Goal: Information Seeking & Learning: Find contact information

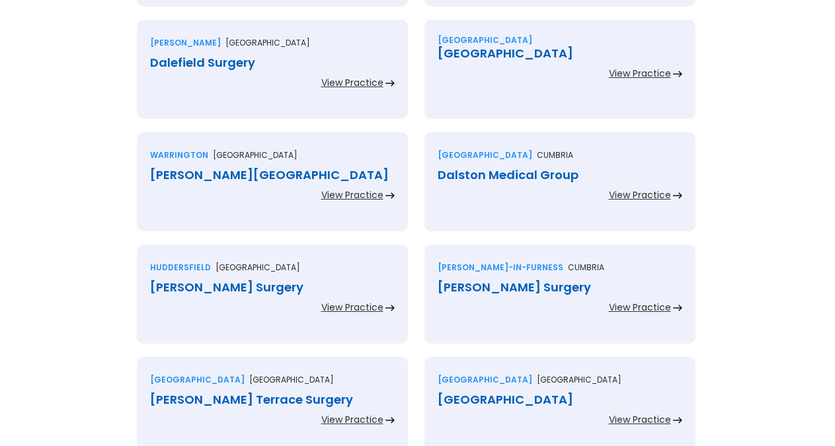
scroll to position [2292, 0]
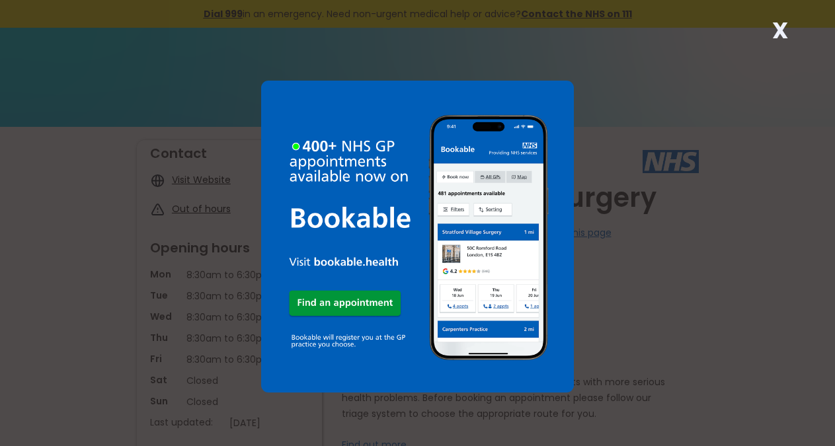
click at [786, 29] on strong "X" at bounding box center [780, 31] width 16 height 32
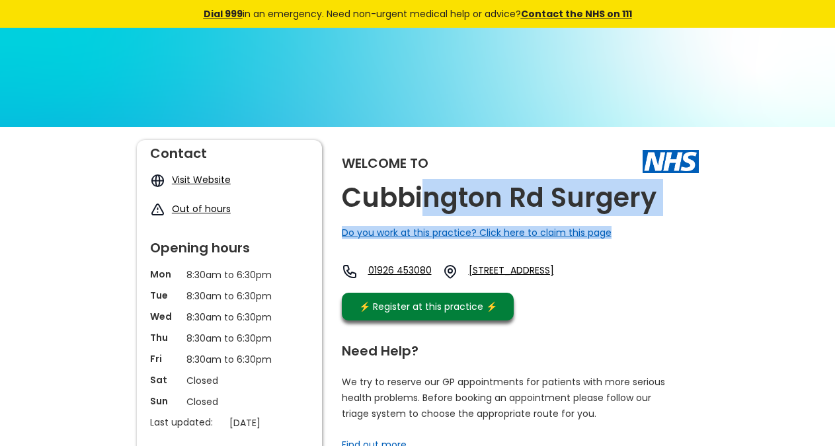
drag, startPoint x: 646, startPoint y: 206, endPoint x: 420, endPoint y: 207, distance: 226.0
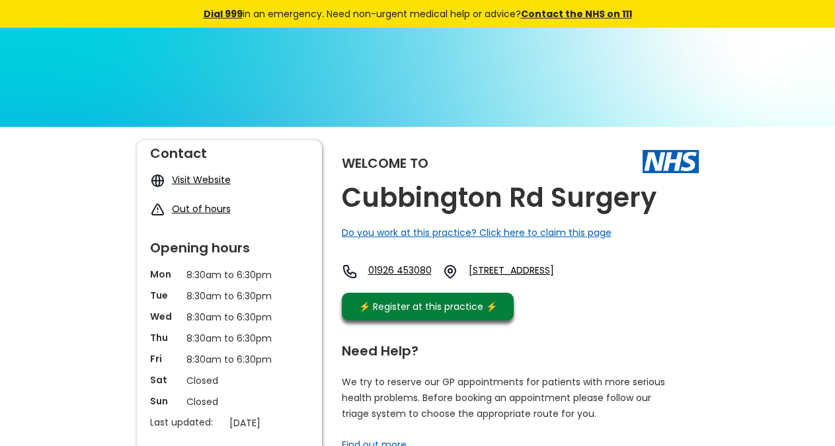
click at [418, 206] on h2 "Cubbington Rd Surgery" at bounding box center [499, 198] width 315 height 30
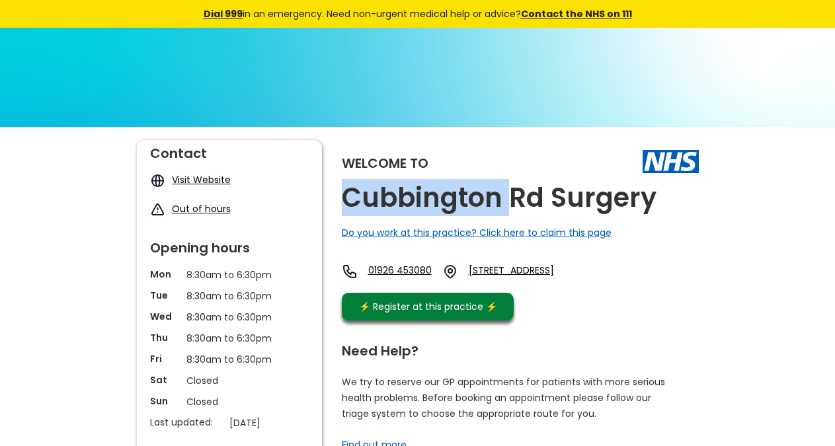
click at [418, 206] on h2 "Cubbington Rd Surgery" at bounding box center [499, 198] width 315 height 30
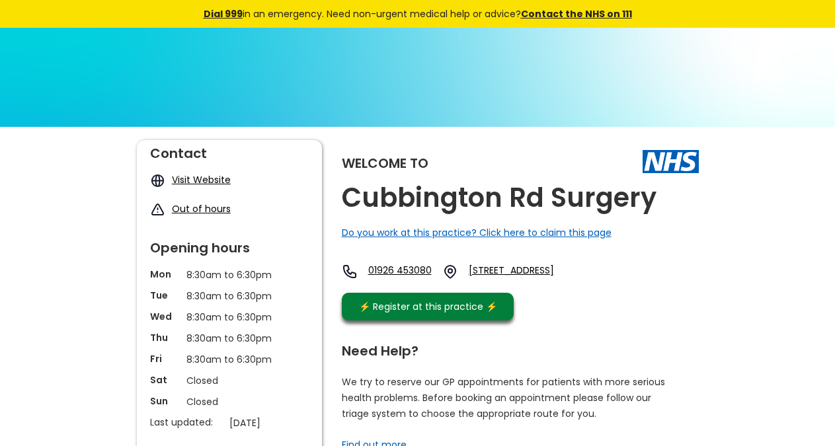
click at [418, 206] on h2 "Cubbington Rd Surgery" at bounding box center [499, 198] width 315 height 30
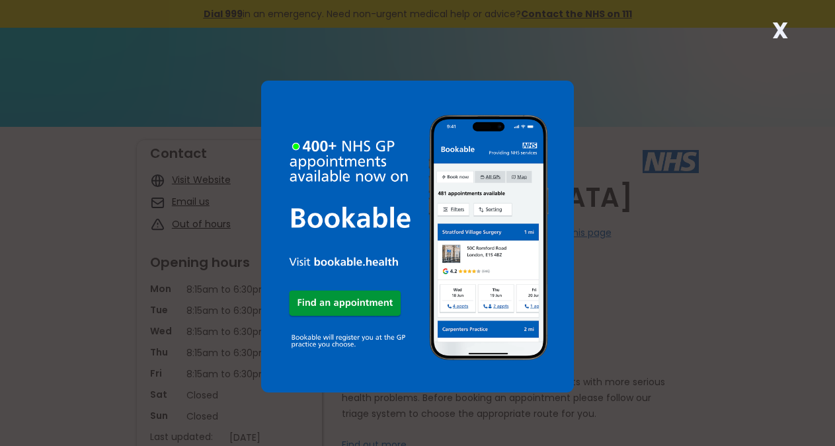
click at [776, 27] on strong "X" at bounding box center [780, 31] width 16 height 32
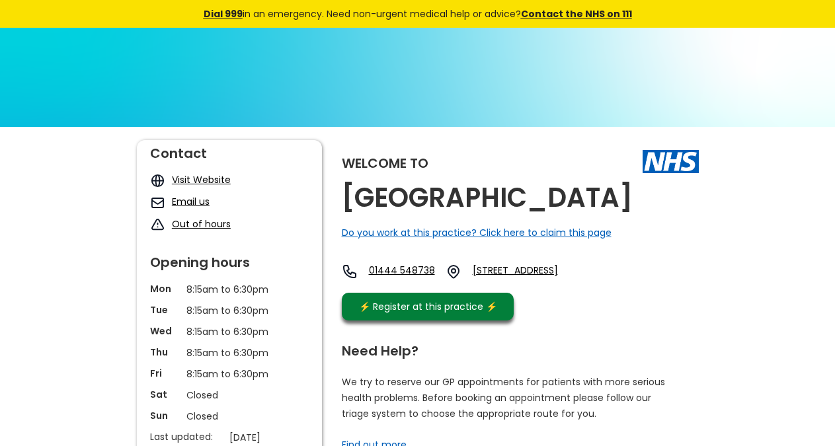
copy h2 "Cuckfield Medical Centre"
drag, startPoint x: 674, startPoint y: 197, endPoint x: 284, endPoint y: 1, distance: 436.2
click at [342, 202] on h2 "Cuckfield Medical Centre" at bounding box center [487, 198] width 291 height 30
copy link "Rh17 5bq,"
drag, startPoint x: 618, startPoint y: 291, endPoint x: 336, endPoint y: 36, distance: 380.4
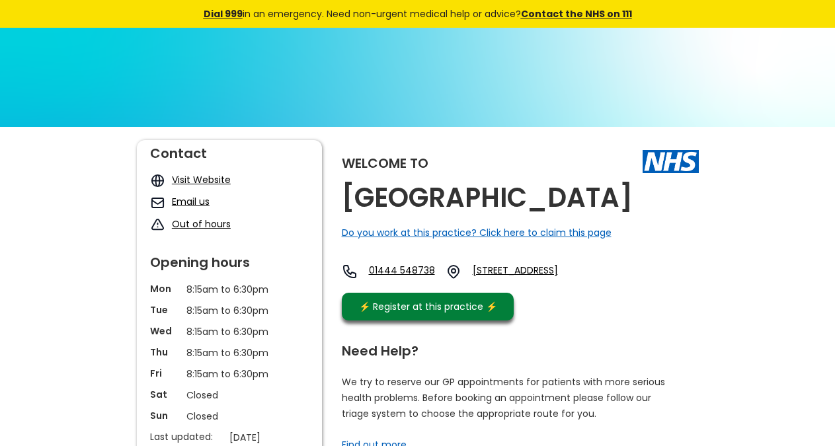
click at [570, 286] on div "01444 548738 Glebe Road, Cuckfield, Haywards Heath, West Sussex, Rh17 5bq, Engl…" at bounding box center [473, 275] width 263 height 22
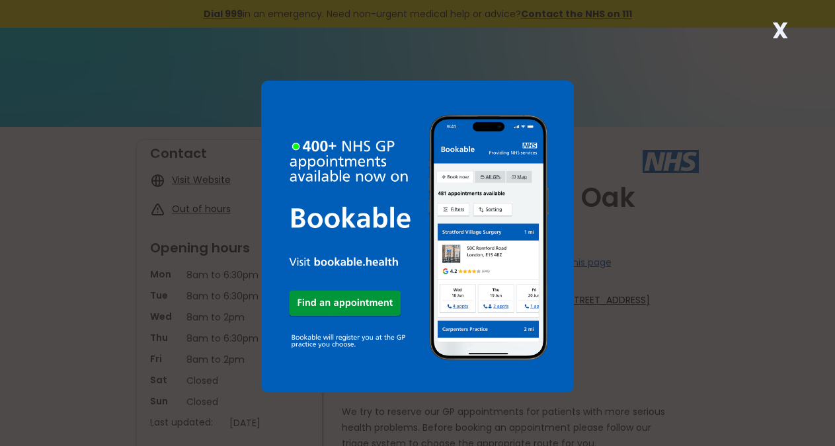
drag, startPoint x: 559, startPoint y: 231, endPoint x: 415, endPoint y: 194, distance: 148.7
click at [414, 194] on div "X" at bounding box center [417, 223] width 835 height 446
click at [781, 32] on strong "X" at bounding box center [780, 31] width 16 height 32
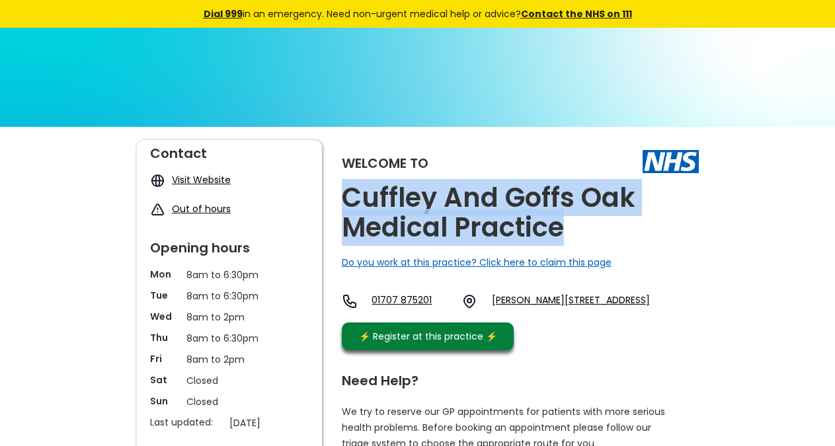
copy h2 "Cuffley And Goffs Oak Medical Practice"
drag, startPoint x: 571, startPoint y: 223, endPoint x: 334, endPoint y: 190, distance: 238.9
drag, startPoint x: 611, startPoint y: 335, endPoint x: 578, endPoint y: 322, distance: 35.0
click at [578, 322] on div "Welcome to Cuffley And Goffs Oak Medical Practice Do you work at this practice?…" at bounding box center [520, 248] width 357 height 217
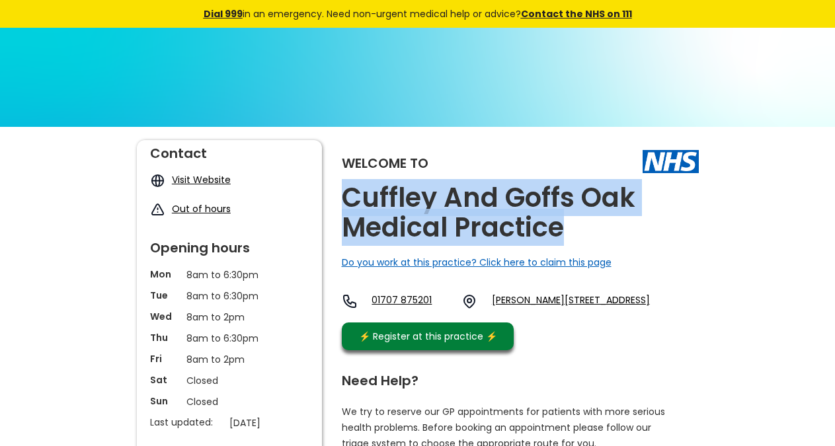
copy link "En6 4ja"
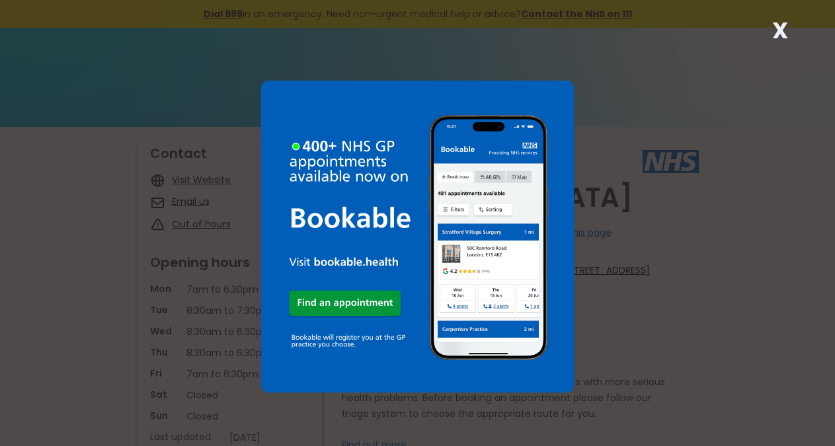
click at [784, 25] on strong "X" at bounding box center [780, 31] width 16 height 32
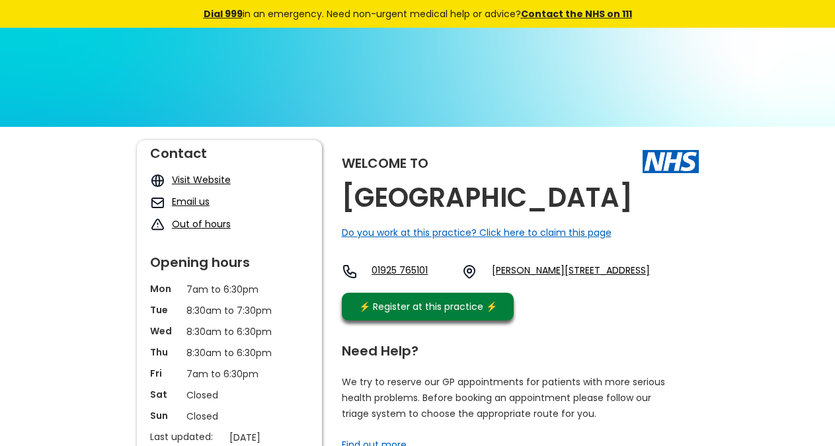
copy div "Culcheth Medical Centre"
drag, startPoint x: 677, startPoint y: 196, endPoint x: 568, endPoint y: 0, distance: 224.2
click at [663, 213] on div "Welcome to Culcheth Medical Centre Do you work at this practice? Click here to …" at bounding box center [520, 233] width 357 height 187
drag, startPoint x: 597, startPoint y: 293, endPoint x: 430, endPoint y: 6, distance: 331.6
click at [552, 282] on div "01925 765101 Jackson Avenue, Culcheth, Warrington, Cheshire, Wa3 4dz, England" at bounding box center [496, 275] width 308 height 22
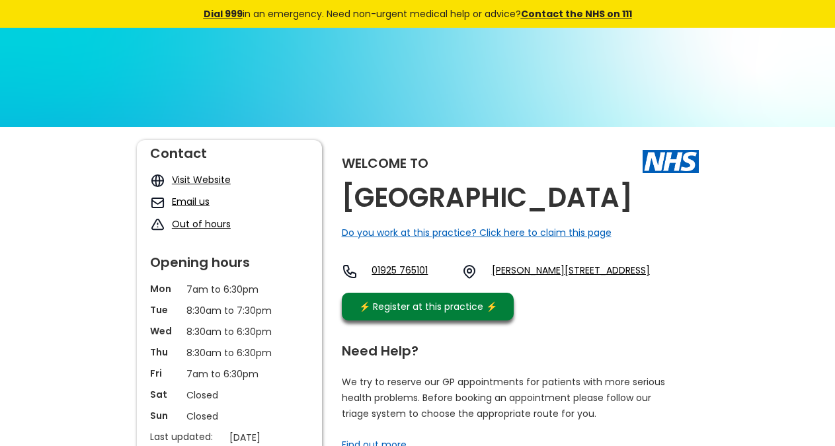
copy link "Wa3 4dz"
copy link ", Wa3 4dz"
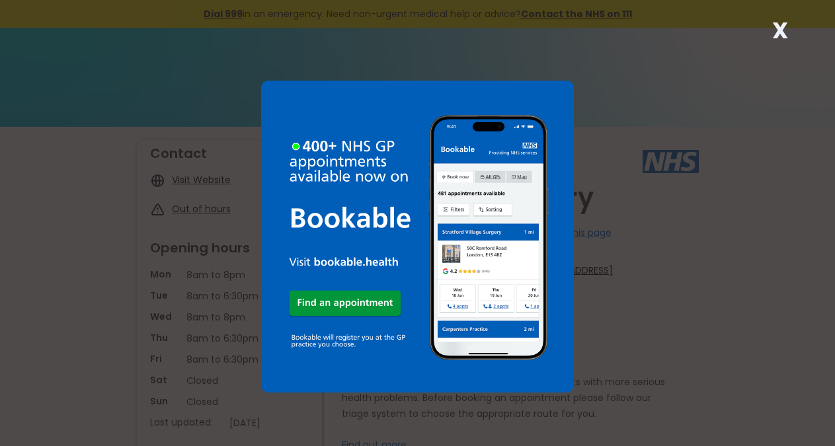
click at [785, 32] on strong "X" at bounding box center [780, 31] width 16 height 32
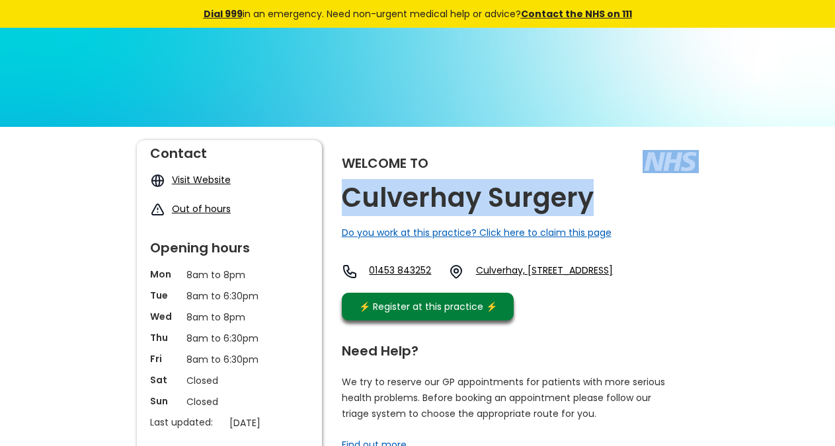
copy div "Culverhay Surgery"
drag, startPoint x: 587, startPoint y: 200, endPoint x: 554, endPoint y: 73, distance: 130.9
click at [587, 205] on div "Welcome to Culverhay Surgery Do you work at this practice? Click here to claim …" at bounding box center [520, 233] width 357 height 187
drag, startPoint x: 613, startPoint y: 293, endPoint x: 632, endPoint y: 307, distance: 22.7
click at [597, 286] on div "01453 843252 [STREET_ADDRESS]" at bounding box center [477, 275] width 271 height 22
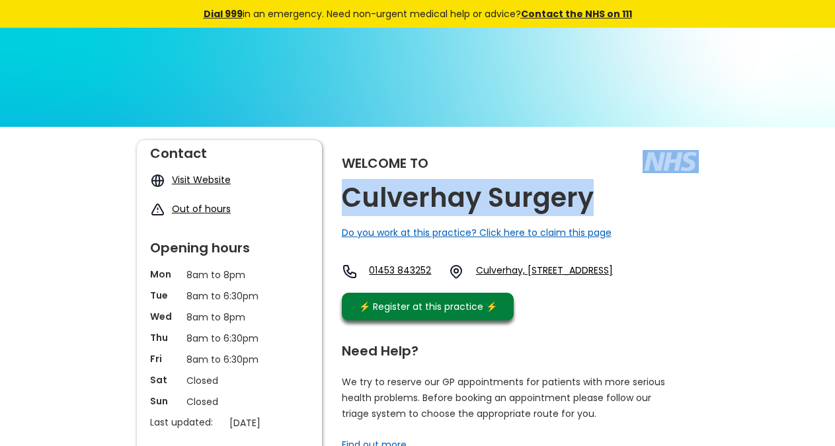
copy link "Gl12 7ls, E"
drag, startPoint x: 628, startPoint y: 300, endPoint x: 558, endPoint y: 218, distance: 107.8
click at [587, 294] on div "Welcome to Culverhay Surgery Do you work at this practice? Click here to claim …" at bounding box center [520, 233] width 357 height 187
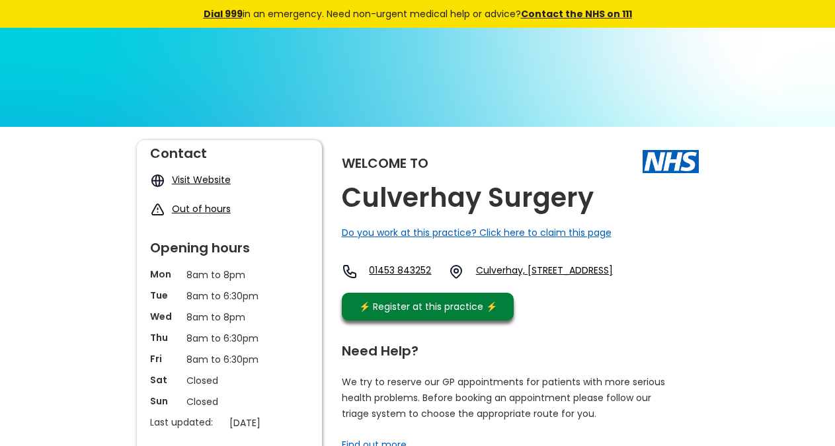
click at [622, 194] on div "Welcome to Culverhay Surgery Do you work at this practice? Click here to claim …" at bounding box center [520, 233] width 357 height 187
click at [621, 194] on div "Welcome to Culverhay Surgery Do you work at this practice? Click here to claim …" at bounding box center [520, 233] width 357 height 187
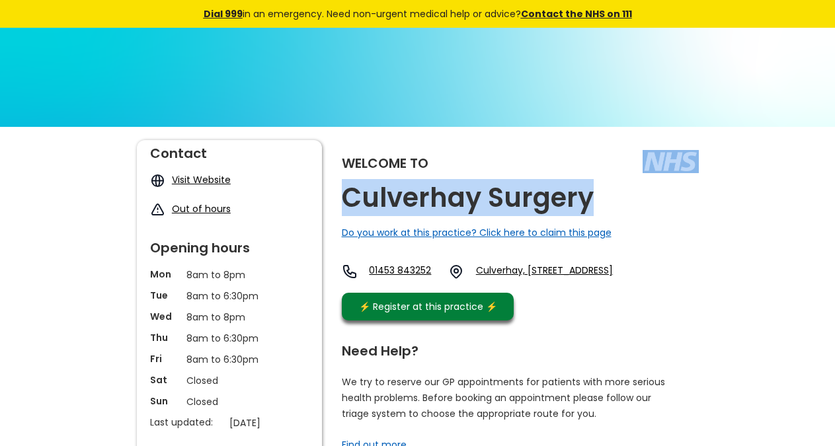
drag, startPoint x: 613, startPoint y: 201, endPoint x: 590, endPoint y: 206, distance: 23.7
click at [590, 206] on div "Welcome to Culverhay Surgery Do you work at this practice? Click here to claim …" at bounding box center [520, 233] width 357 height 187
copy div "Culverhay Surgery"
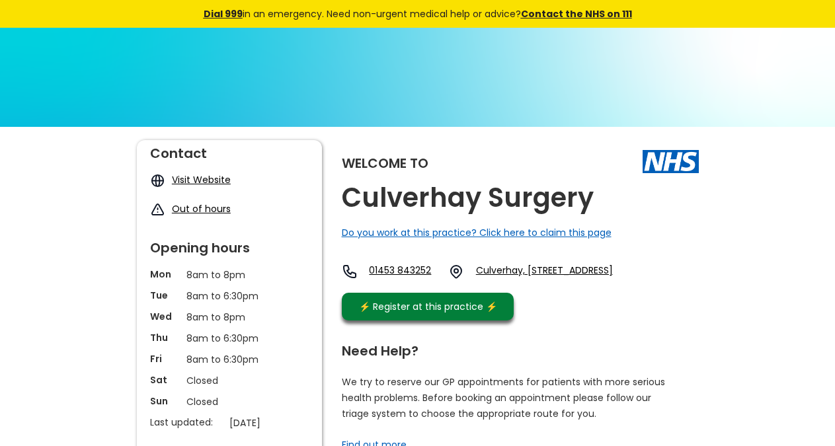
copy link "Culverhay, [STREET_ADDRESS]"
drag, startPoint x: 632, startPoint y: 300, endPoint x: 504, endPoint y: 274, distance: 130.8
click at [504, 274] on div "Welcome to Culverhay Surgery Do you work at this practice? Click here to claim …" at bounding box center [520, 233] width 357 height 187
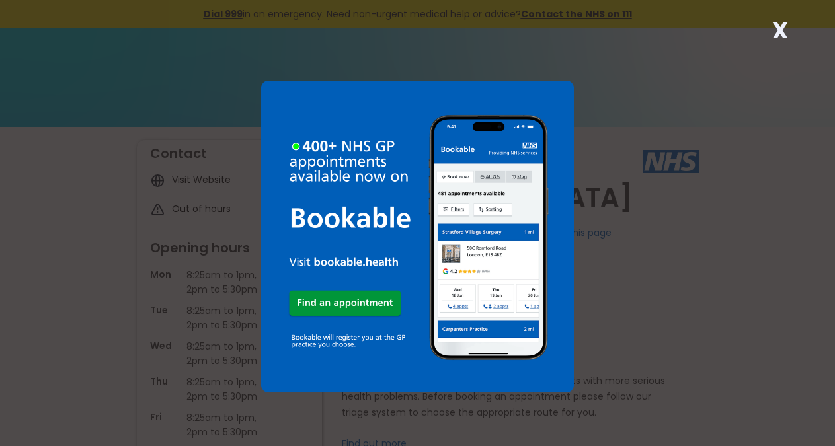
click at [783, 20] on strong "X" at bounding box center [780, 31] width 16 height 32
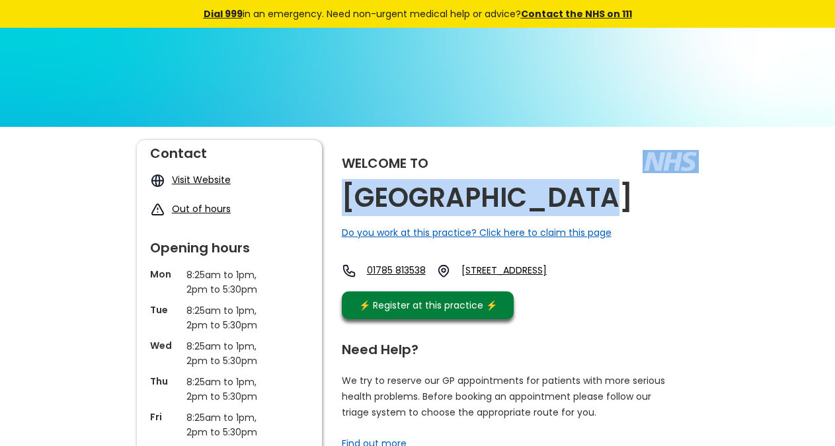
copy div "[GEOGRAPHIC_DATA]"
drag, startPoint x: 611, startPoint y: 192, endPoint x: 375, endPoint y: 0, distance: 304.4
click at [598, 206] on div "Welcome to [GEOGRAPHIC_DATA] Do you work at this practice? Click here to claim …" at bounding box center [520, 233] width 357 height 186
copy link "St15 8ap"
drag, startPoint x: 531, startPoint y: 294, endPoint x: 412, endPoint y: 5, distance: 312.3
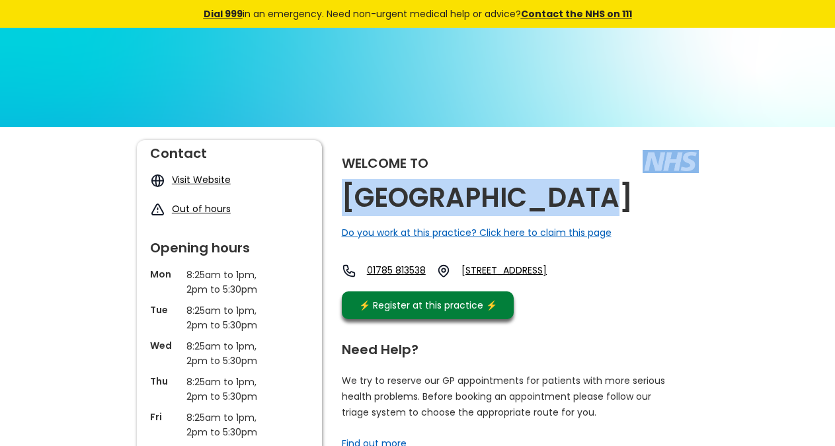
click at [580, 276] on div "01785 813538 [STREET_ADDRESS]" at bounding box center [461, 274] width 238 height 21
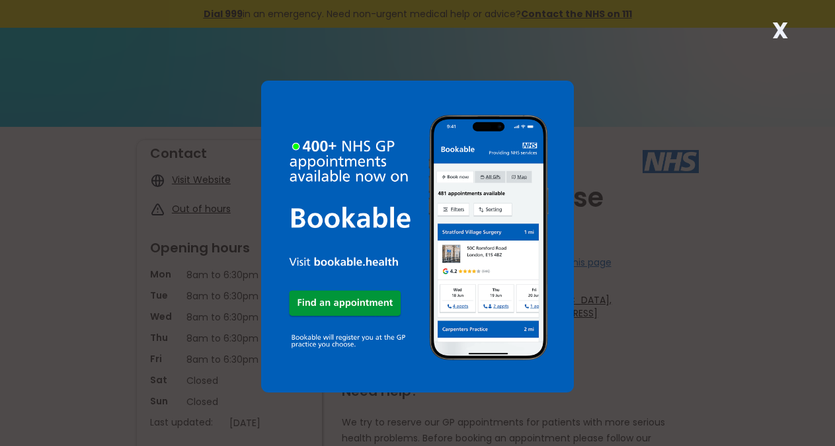
click at [785, 31] on strong "X" at bounding box center [780, 31] width 16 height 32
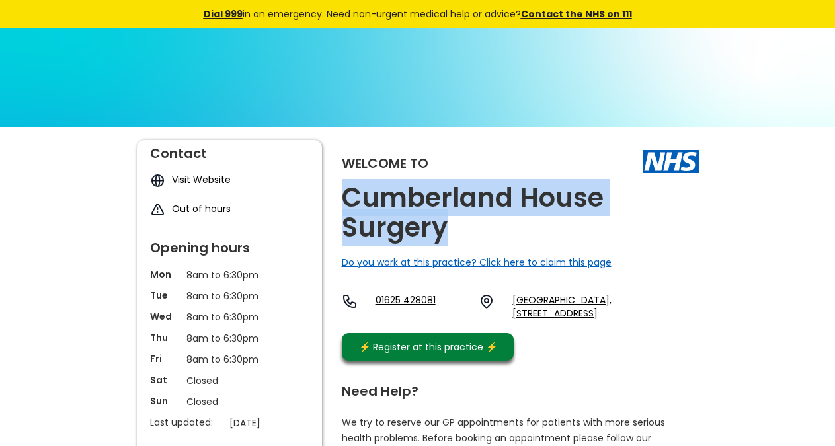
copy h2 "Cumberland House Surgery"
drag, startPoint x: 457, startPoint y: 229, endPoint x: 339, endPoint y: 172, distance: 131.2
drag, startPoint x: 598, startPoint y: 337, endPoint x: 566, endPoint y: 334, distance: 32.5
click at [566, 326] on div "01625 428081 Waters Green Medical Centre, Sunderland Street, Macclesfield, Ches…" at bounding box center [520, 309] width 357 height 33
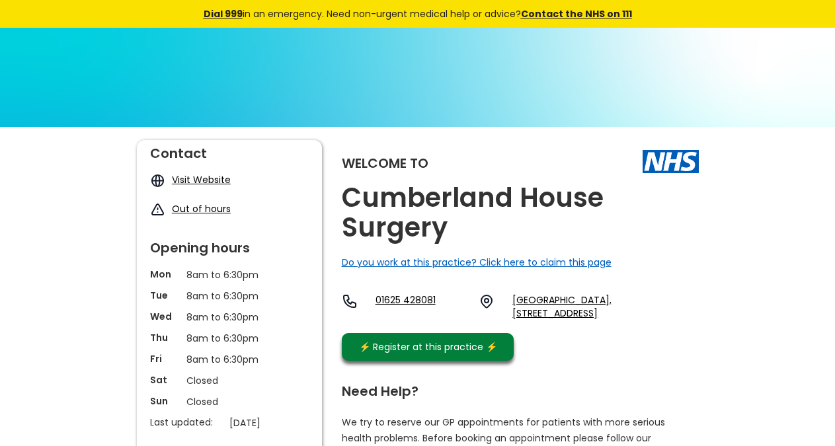
click at [599, 346] on div "Welcome to Cumberland House Surgery Do you work at this practice? Click here to…" at bounding box center [520, 253] width 357 height 227
drag, startPoint x: 588, startPoint y: 340, endPoint x: 557, endPoint y: 328, distance: 33.3
click at [557, 328] on div "Welcome to Cumberland House Surgery Do you work at this practice? Click here to…" at bounding box center [520, 253] width 357 height 227
copy link "Sk11 6jl,"
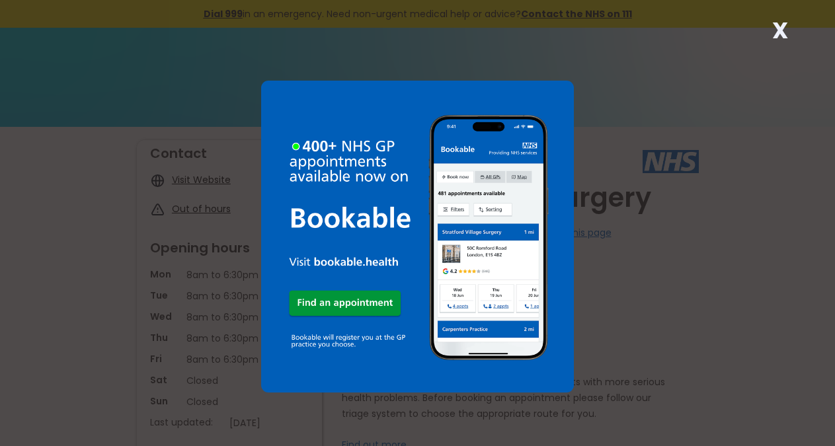
click at [792, 33] on div "X" at bounding box center [780, 35] width 26 height 26
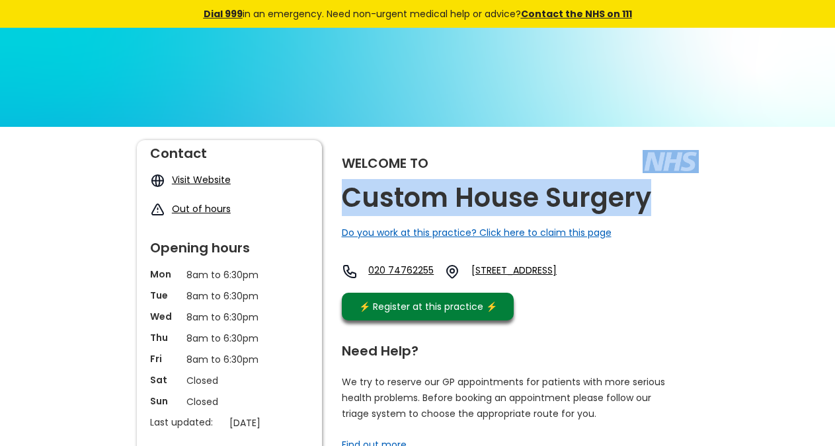
copy div "Custom House Surgery"
drag, startPoint x: 644, startPoint y: 200, endPoint x: 649, endPoint y: 206, distance: 8.1
click at [649, 206] on div "Welcome to Custom House Surgery Do you work at this practice? Click here to cla…" at bounding box center [520, 233] width 357 height 187
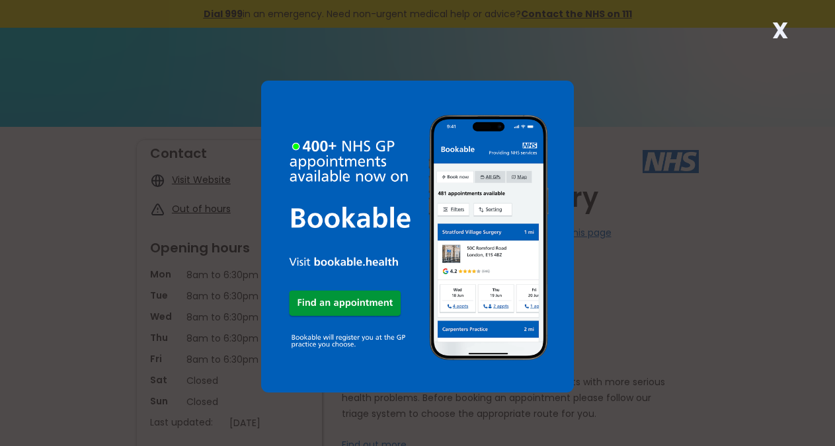
click at [782, 22] on strong "X" at bounding box center [780, 31] width 16 height 32
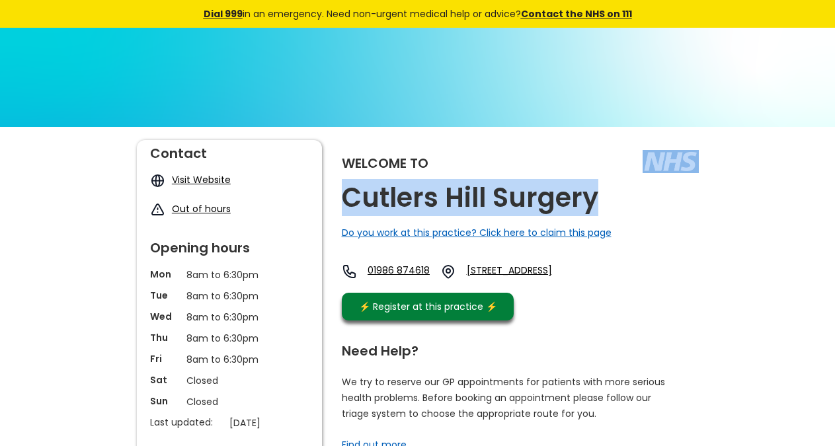
copy div "Cutlers Hill Surgery"
drag, startPoint x: 606, startPoint y: 196, endPoint x: 591, endPoint y: 204, distance: 16.9
click at [591, 204] on div "Welcome to Cutlers Hill Surgery Do you work at this practice? Click here to cla…" at bounding box center [520, 233] width 357 height 187
copy link "Ip19 8sg"
drag, startPoint x: 527, startPoint y: 297, endPoint x: 389, endPoint y: 8, distance: 320.7
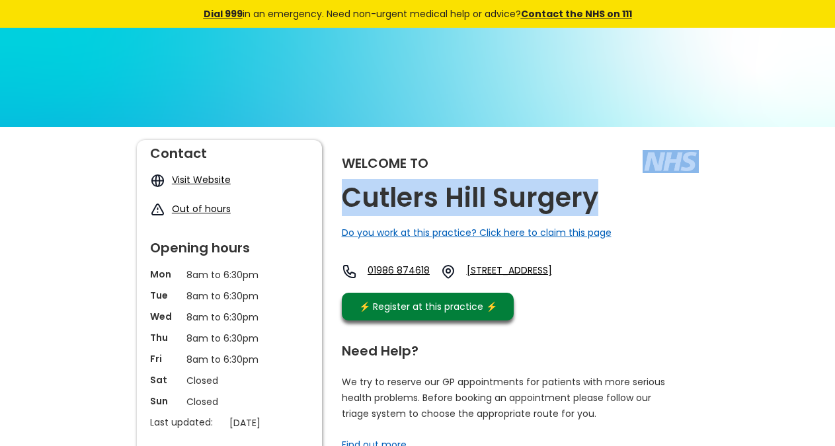
click at [670, 268] on div "Welcome to Cutlers Hill Surgery Do you work at this practice? Click here to cla…" at bounding box center [520, 233] width 357 height 187
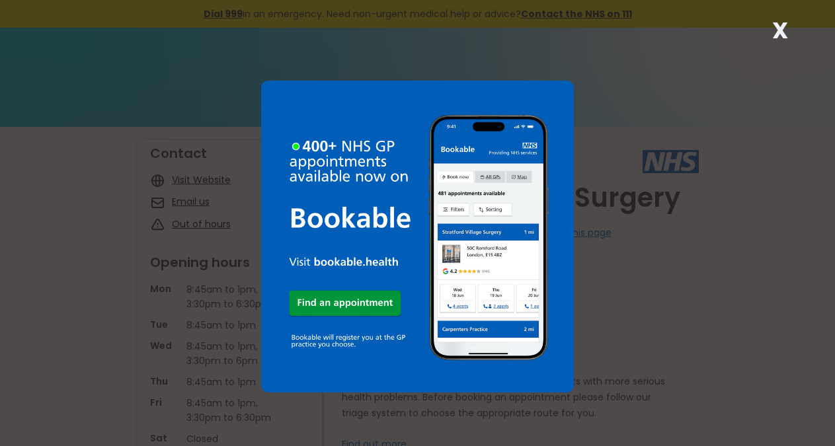
click at [778, 30] on strong "X" at bounding box center [780, 31] width 16 height 32
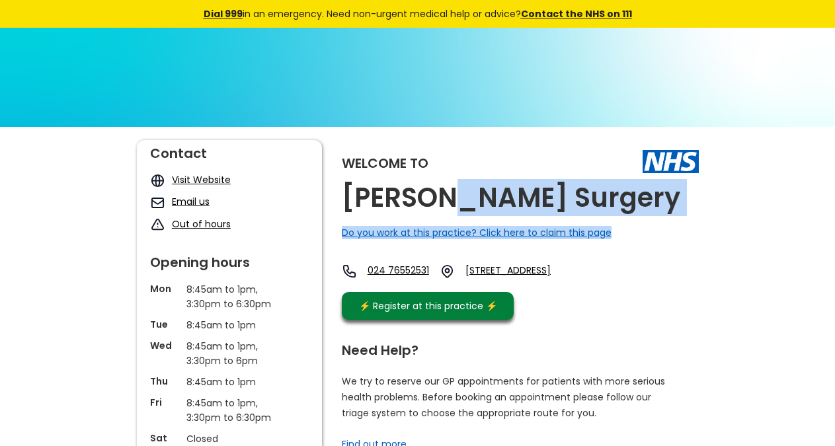
drag, startPoint x: 560, startPoint y: 206, endPoint x: 462, endPoint y: 202, distance: 97.9
click at [462, 202] on div "Welcome to [PERSON_NAME] Surgery Do you work at this practice? Click here to cl…" at bounding box center [520, 233] width 357 height 186
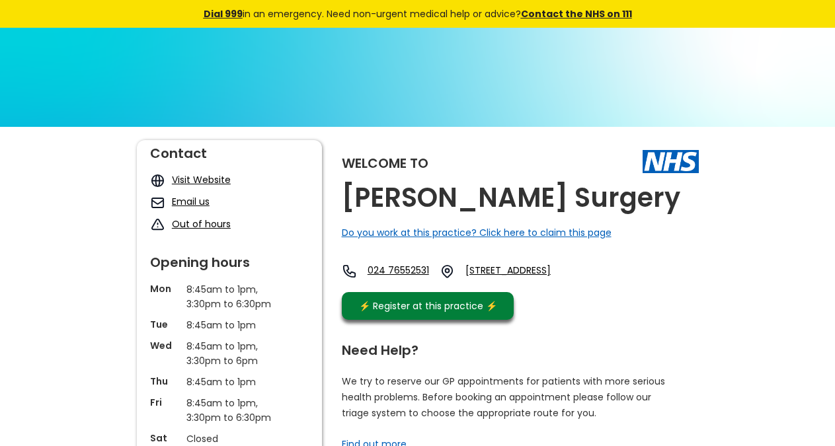
click at [463, 198] on h2 "Dadhania Surgery" at bounding box center [511, 198] width 338 height 30
click at [460, 198] on h2 "Dadhania Surgery" at bounding box center [511, 198] width 338 height 30
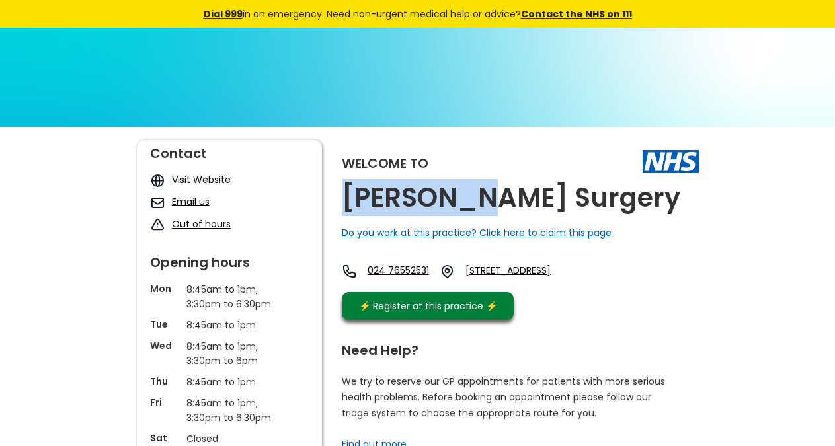
click at [460, 198] on h2 "Dadhania Surgery" at bounding box center [511, 198] width 338 height 30
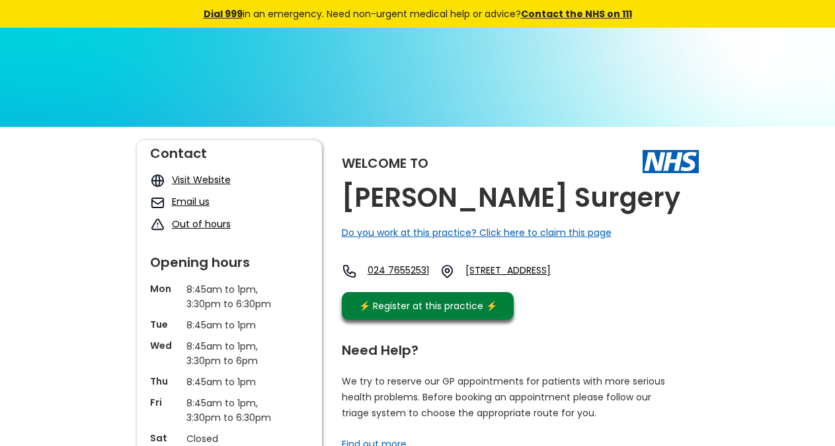
click at [460, 198] on h2 "Dadhania Surgery" at bounding box center [511, 198] width 338 height 30
copy link "Cv1 2dl"
drag, startPoint x: 591, startPoint y: 296, endPoint x: 560, endPoint y: 286, distance: 32.6
click at [560, 285] on div "024 76552531 102 St. Georges Road, Coventry, West Midlands, Cv1 2dl, England" at bounding box center [465, 275] width 247 height 22
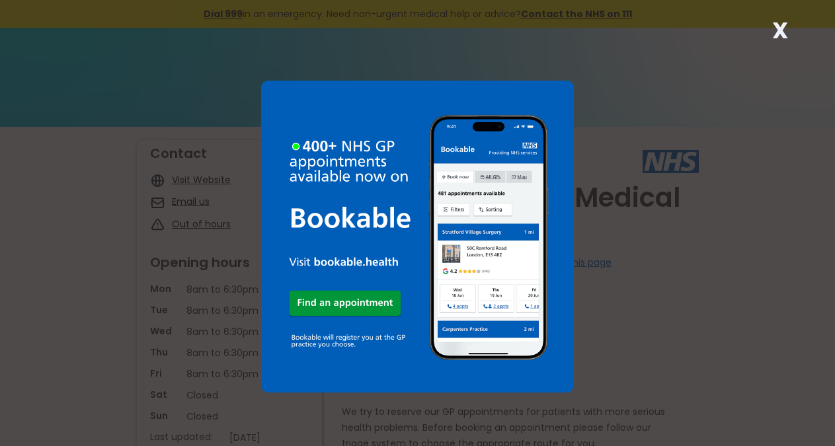
click at [784, 28] on strong "X" at bounding box center [780, 31] width 16 height 32
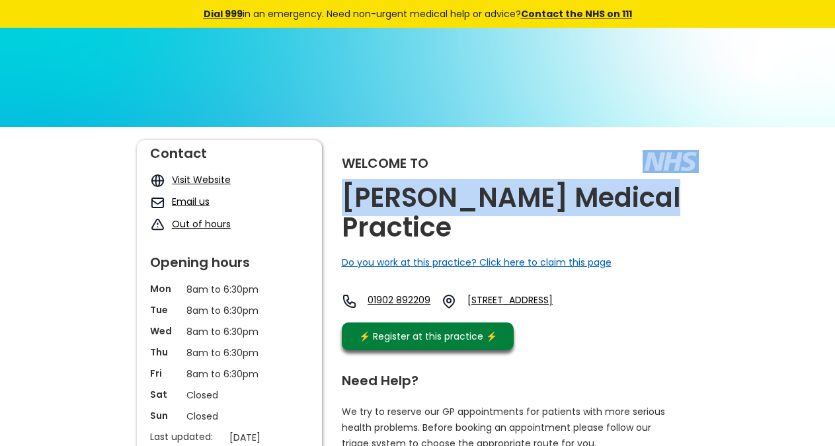
copy div "[PERSON_NAME] Medical Practice"
drag, startPoint x: 636, startPoint y: 200, endPoint x: 630, endPoint y: 207, distance: 8.9
click at [630, 207] on div "Welcome to Dale Medical Practice Do you work at this practice? Click here to cl…" at bounding box center [520, 248] width 357 height 217
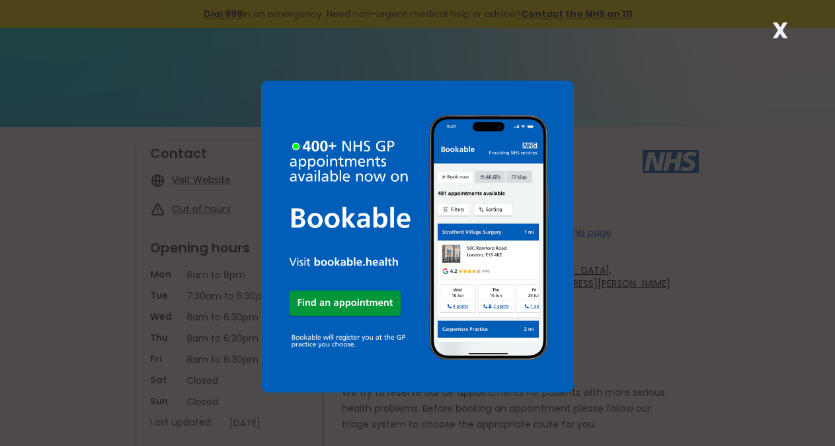
click at [784, 20] on strong "X" at bounding box center [780, 31] width 16 height 32
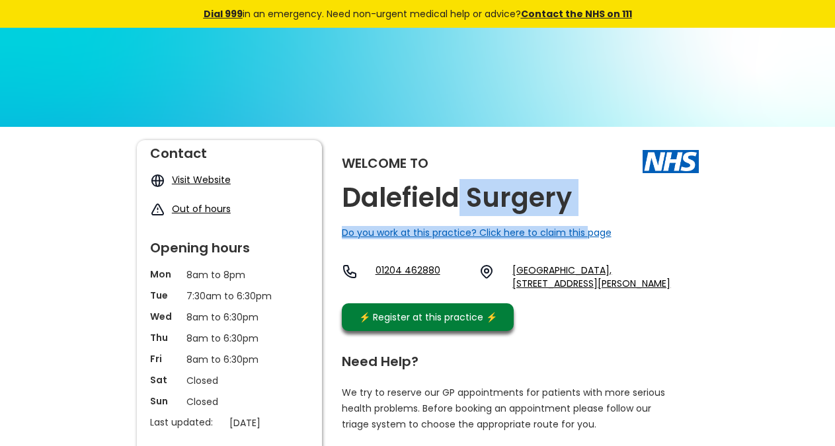
drag, startPoint x: 583, startPoint y: 206, endPoint x: 456, endPoint y: 207, distance: 126.9
click at [456, 207] on div "Welcome to Dalefield Surgery Do you work at this practice? Click here to claim …" at bounding box center [520, 239] width 357 height 198
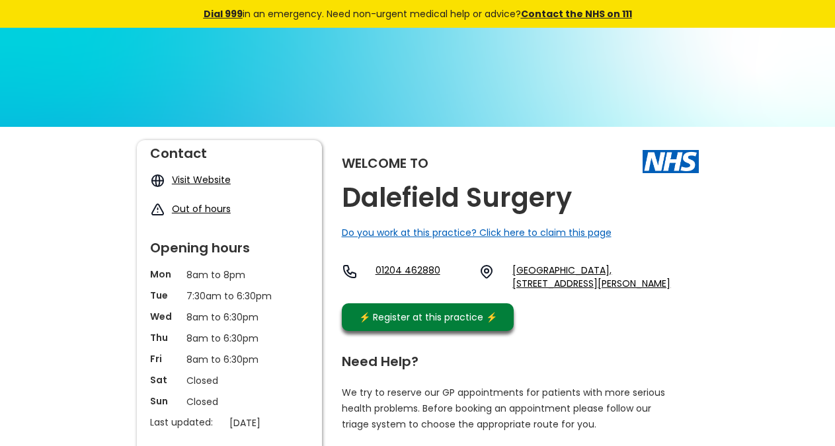
click at [433, 204] on h2 "Dalefield Surgery" at bounding box center [457, 198] width 230 height 30
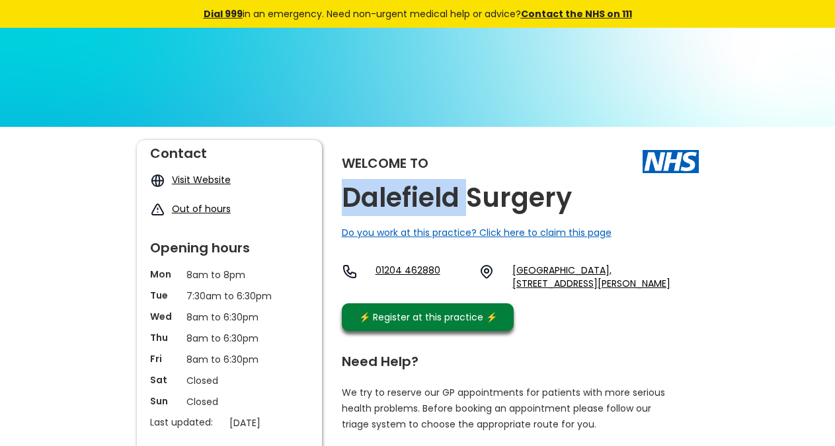
click at [433, 204] on h2 "Dalefield Surgery" at bounding box center [457, 198] width 230 height 30
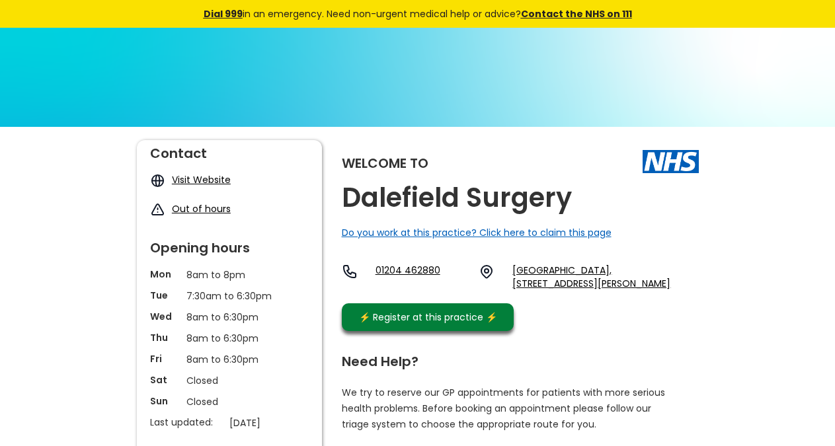
click at [433, 204] on h2 "Dalefield Surgery" at bounding box center [457, 198] width 230 height 30
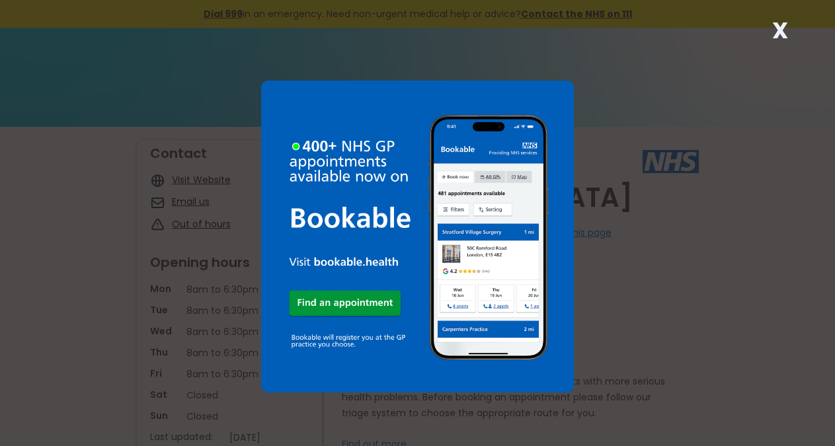
click at [781, 27] on strong "X" at bounding box center [780, 31] width 16 height 32
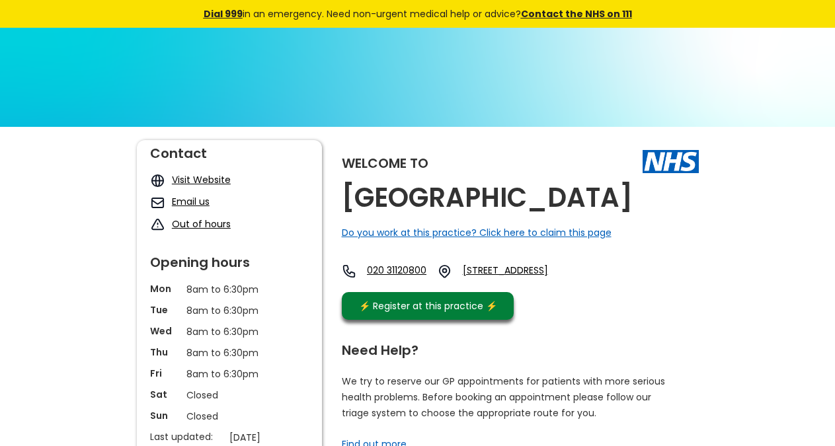
copy h2 "Daleham Gardens Health Centre"
drag, startPoint x: 461, startPoint y: 232, endPoint x: 301, endPoint y: 5, distance: 277.4
copy link "Nw3 5by,"
drag, startPoint x: 700, startPoint y: 303, endPoint x: 646, endPoint y: 304, distance: 53.5
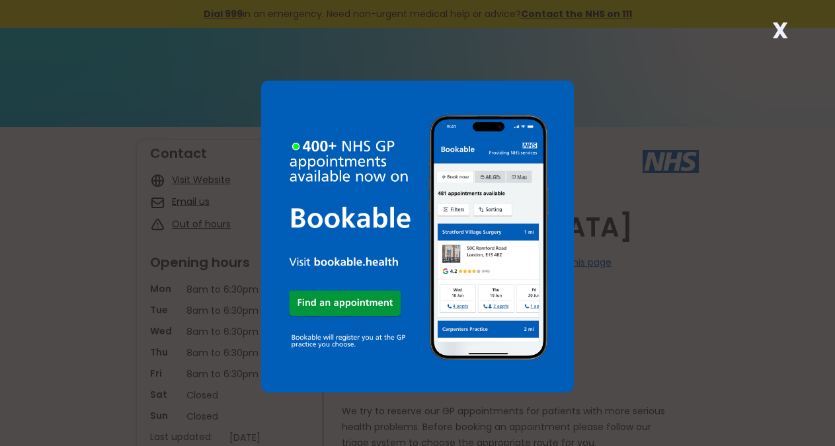
click at [776, 34] on strong "X" at bounding box center [780, 31] width 16 height 32
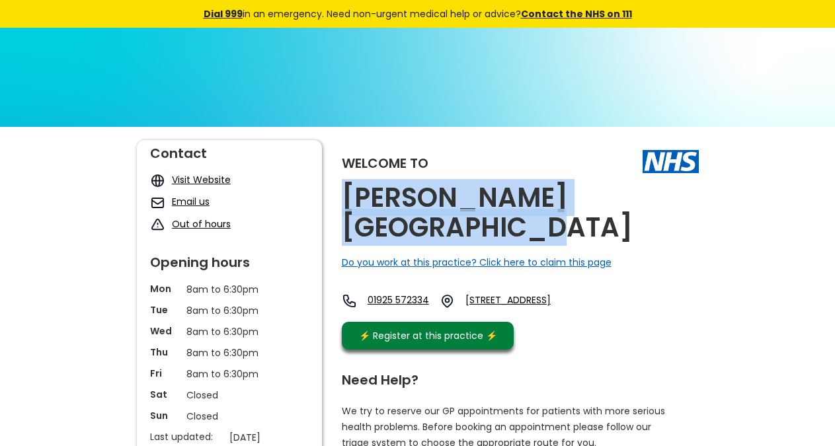
copy h2 "[PERSON_NAME][GEOGRAPHIC_DATA]"
drag, startPoint x: 435, startPoint y: 235, endPoint x: 341, endPoint y: 204, distance: 98.6
copy link "Wa2 7ng,"
drag, startPoint x: 558, startPoint y: 329, endPoint x: 438, endPoint y: 239, distance: 150.5
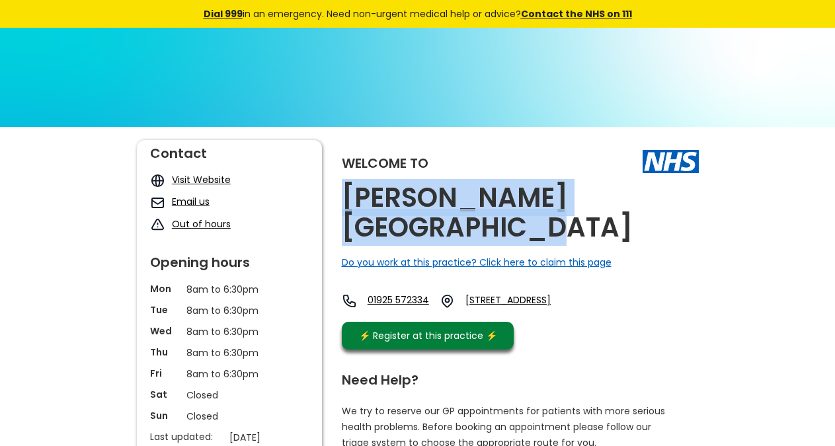
click at [506, 314] on div "Welcome to [PERSON_NAME][GEOGRAPHIC_DATA] Do you work at this practice? Click h…" at bounding box center [520, 248] width 357 height 216
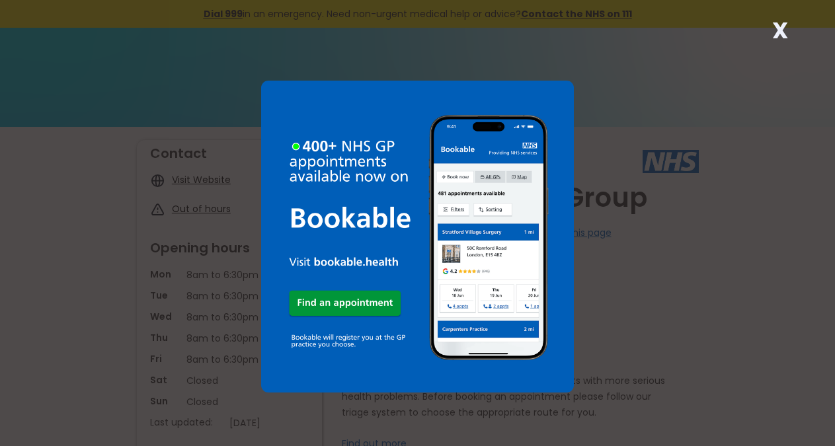
click at [774, 33] on strong "X" at bounding box center [780, 31] width 16 height 32
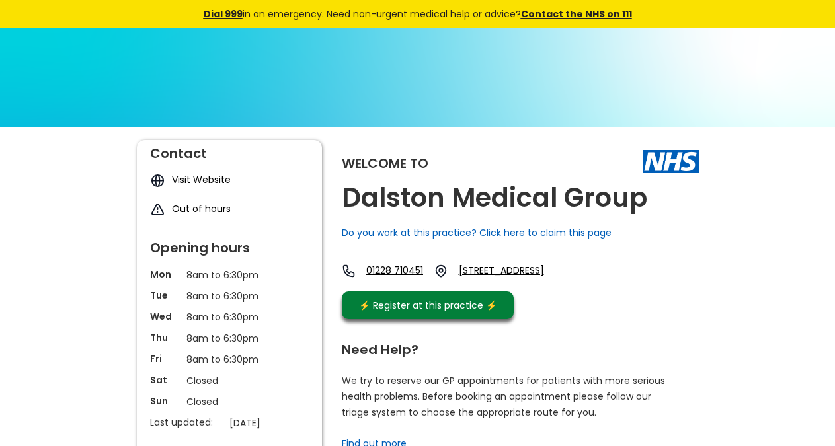
click at [665, 209] on div "Welcome to Dalston Medical Group Do you work at this practice? Click here to cl…" at bounding box center [520, 233] width 357 height 186
click at [597, 200] on h2 "Dalston Medical Group" at bounding box center [494, 198] width 305 height 30
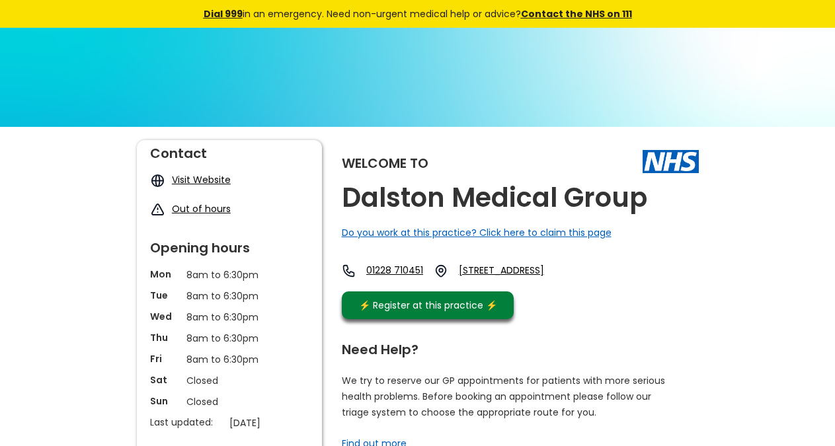
click at [597, 200] on h2 "Dalston Medical Group" at bounding box center [494, 198] width 305 height 30
copy link "Ca5 7pz,"
drag, startPoint x: 637, startPoint y: 295, endPoint x: 338, endPoint y: 11, distance: 412.3
click at [572, 285] on div "01228 710451 The Surgery, Townhead Road, Dalston, Carlisle, Cumbria, Ca5 7pz, E…" at bounding box center [457, 274] width 231 height 21
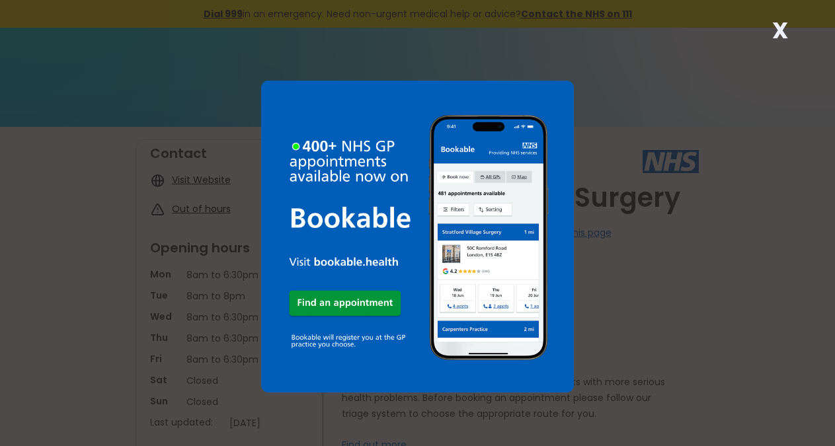
click at [782, 26] on strong "X" at bounding box center [780, 31] width 16 height 32
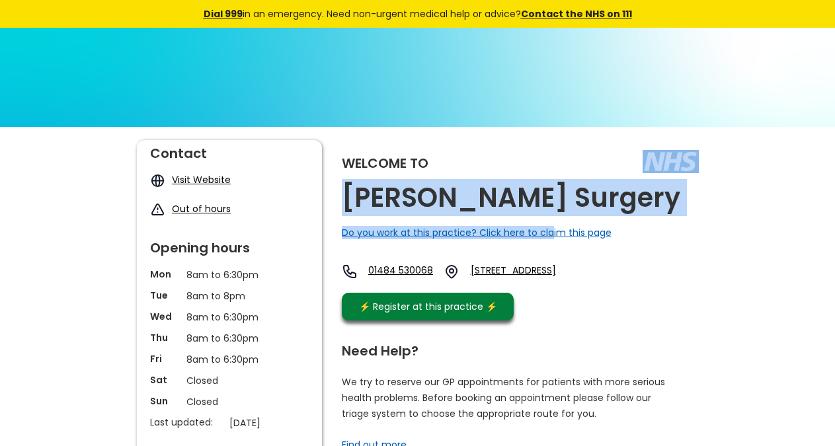
copy div "[PERSON_NAME] Surgery Do you work at this practice? Click here to cla"
drag, startPoint x: 564, startPoint y: 193, endPoint x: 548, endPoint y: 205, distance: 20.4
click at [548, 205] on div "Welcome to [PERSON_NAME] Surgery Do you work at this practice? Click here to cl…" at bounding box center [520, 233] width 357 height 187
copy link "Hd5 8dy"
drag, startPoint x: 622, startPoint y: 291, endPoint x: 586, endPoint y: 290, distance: 35.7
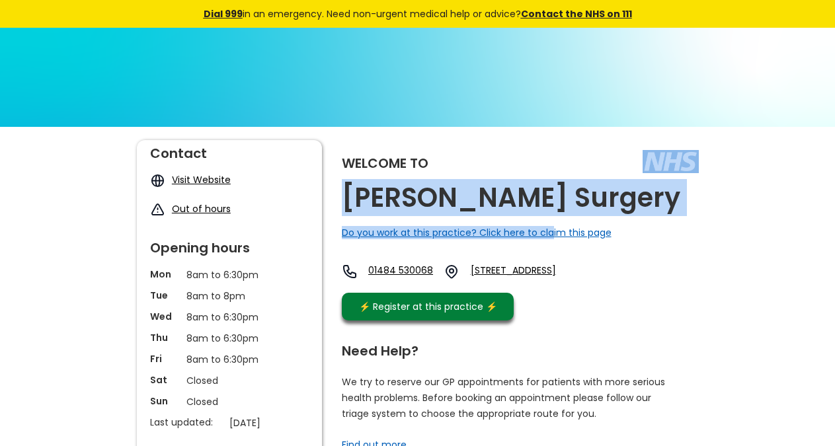
click at [586, 286] on div "01484 530068 [STREET_ADDRESS]" at bounding box center [471, 275] width 258 height 22
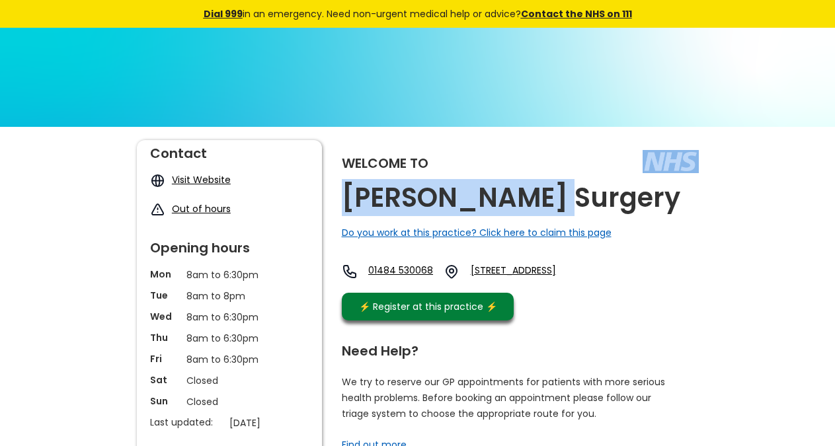
copy div "[PERSON_NAME] Surgery"
click at [541, 202] on div "Welcome to [PERSON_NAME] Surgery Do you work at this practice? Click here to cl…" at bounding box center [520, 233] width 357 height 187
